Goal: Task Accomplishment & Management: Use online tool/utility

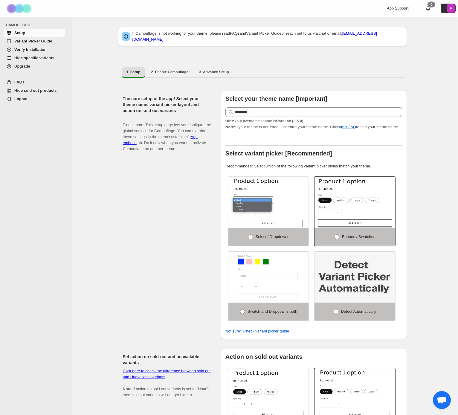
click at [37, 60] on span "Hide specific variants" at bounding box center [39, 58] width 50 height 6
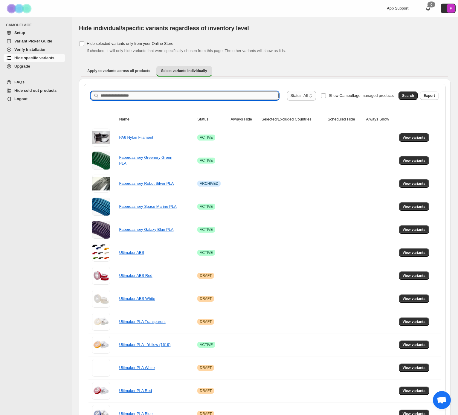
click at [178, 96] on input "Search product name" at bounding box center [190, 96] width 178 height 8
drag, startPoint x: 114, startPoint y: 96, endPoint x: 15, endPoint y: 76, distance: 101.1
click at [15, 76] on div "**********" at bounding box center [229, 307] width 458 height 614
type input "*********"
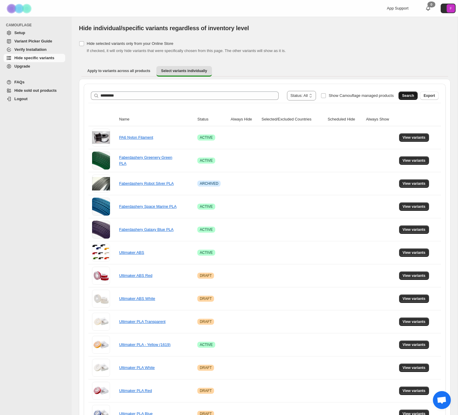
click at [403, 93] on span "Search" at bounding box center [408, 95] width 12 height 5
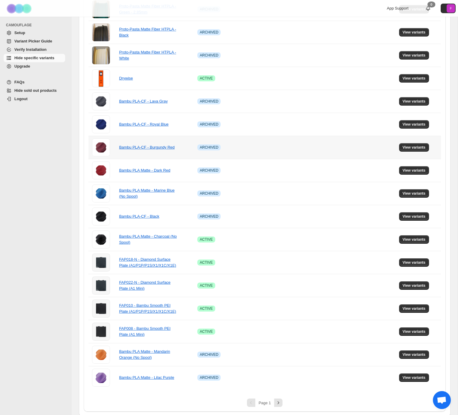
scroll to position [199, 0]
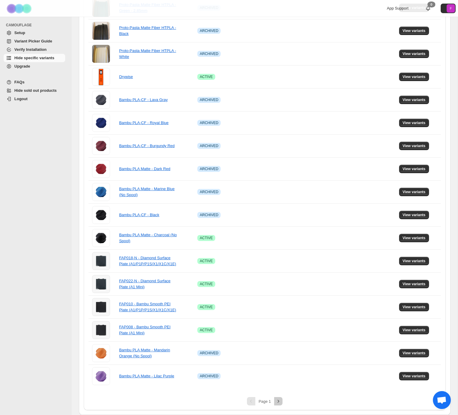
click at [279, 403] on icon "Next" at bounding box center [279, 402] width 6 height 6
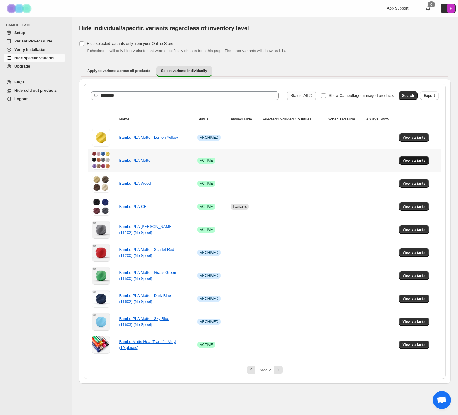
click at [414, 161] on span "View variants" at bounding box center [414, 160] width 23 height 5
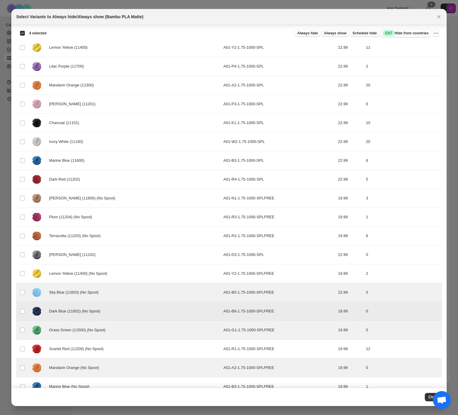
scroll to position [27, 0]
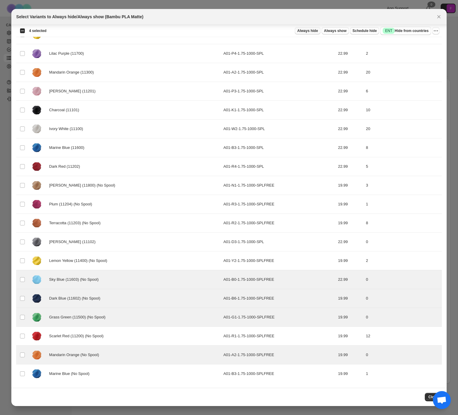
click at [301, 32] on span "Always hide" at bounding box center [307, 30] width 21 height 5
